Goal: Register for event/course

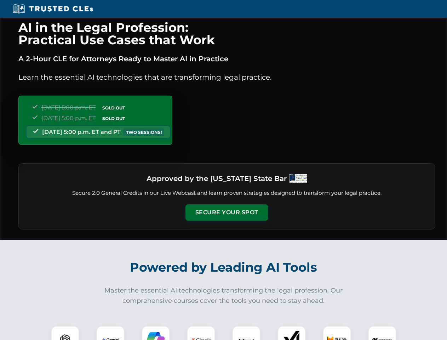
click at [227, 213] on button "Secure Your Spot" at bounding box center [227, 212] width 83 height 16
click at [65, 333] on img at bounding box center [65, 340] width 21 height 21
click at [111, 333] on img at bounding box center [111, 340] width 18 height 18
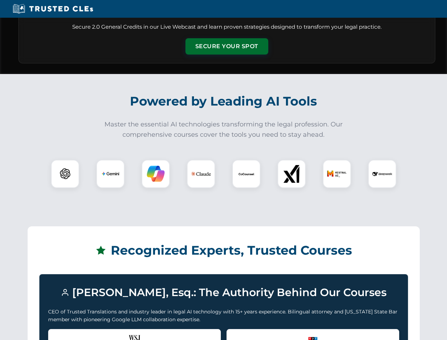
click at [156, 333] on div "Recognized by the WSJ [PERSON_NAME] was featured for his expertise in AI legal …" at bounding box center [134, 343] width 173 height 28
